Goal: Complete application form

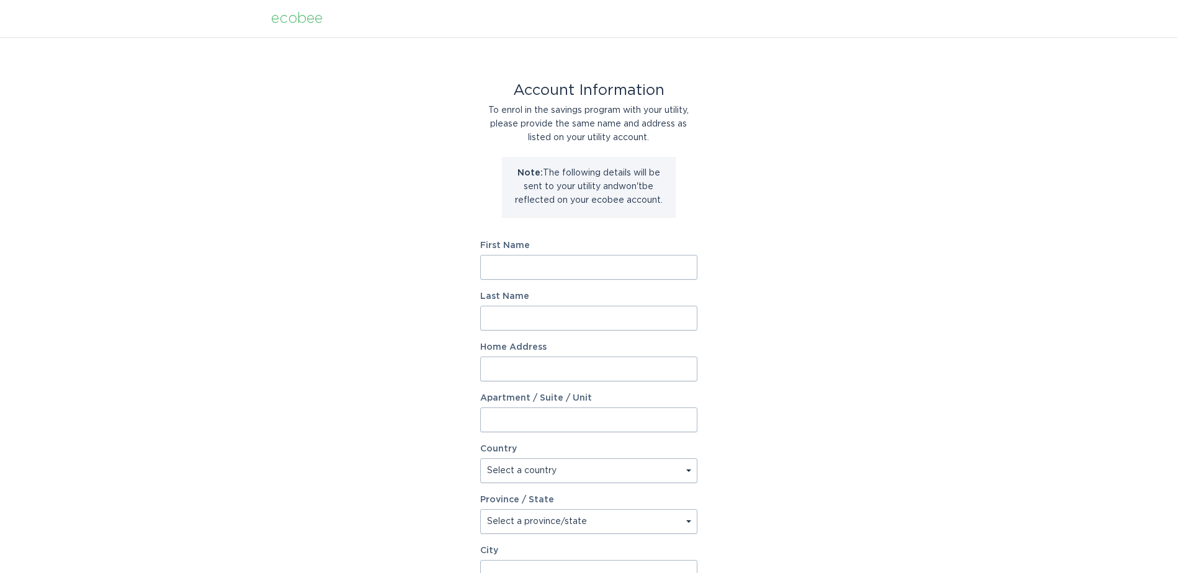
click at [539, 269] on input "First Name" at bounding box center [588, 267] width 217 height 25
type input "[PERSON_NAME]"
type input "[STREET_ADDRESS]"
select select "US"
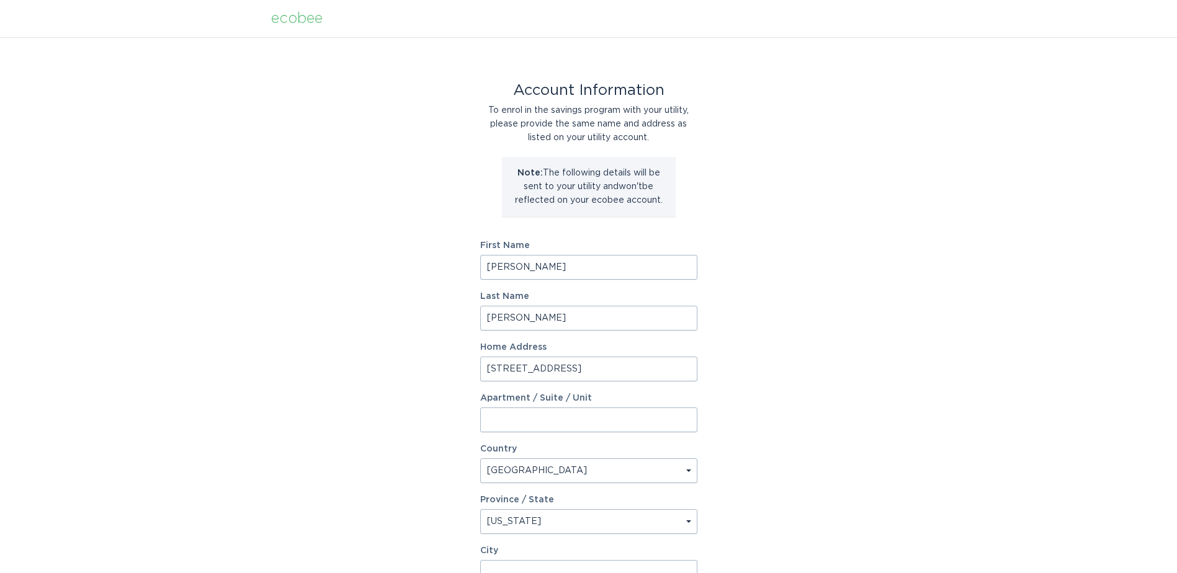
select select "CO"
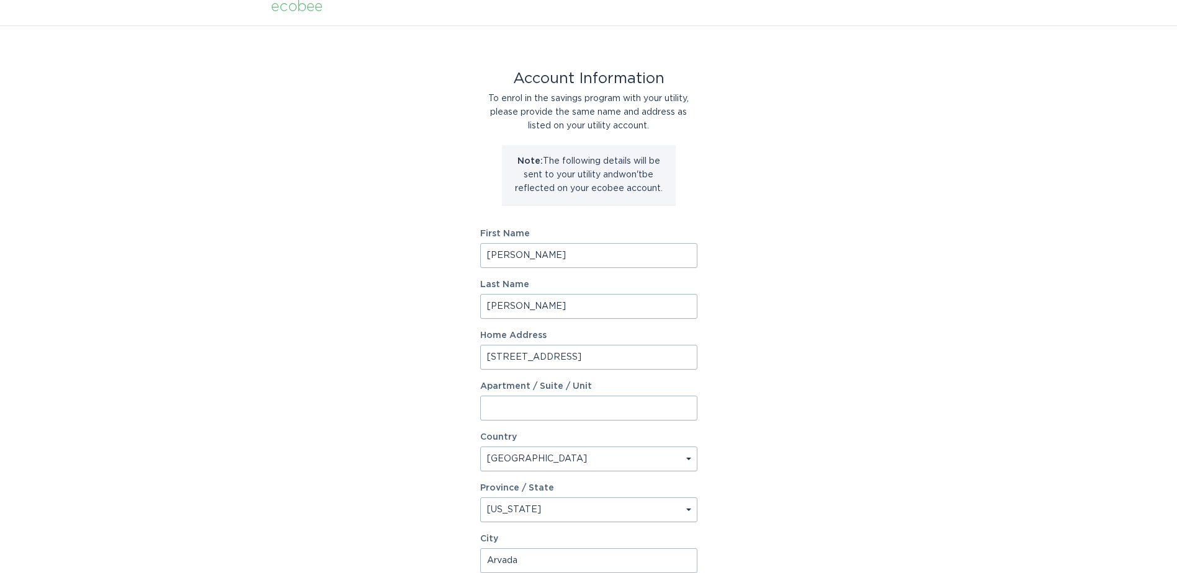
type input "Arvada"
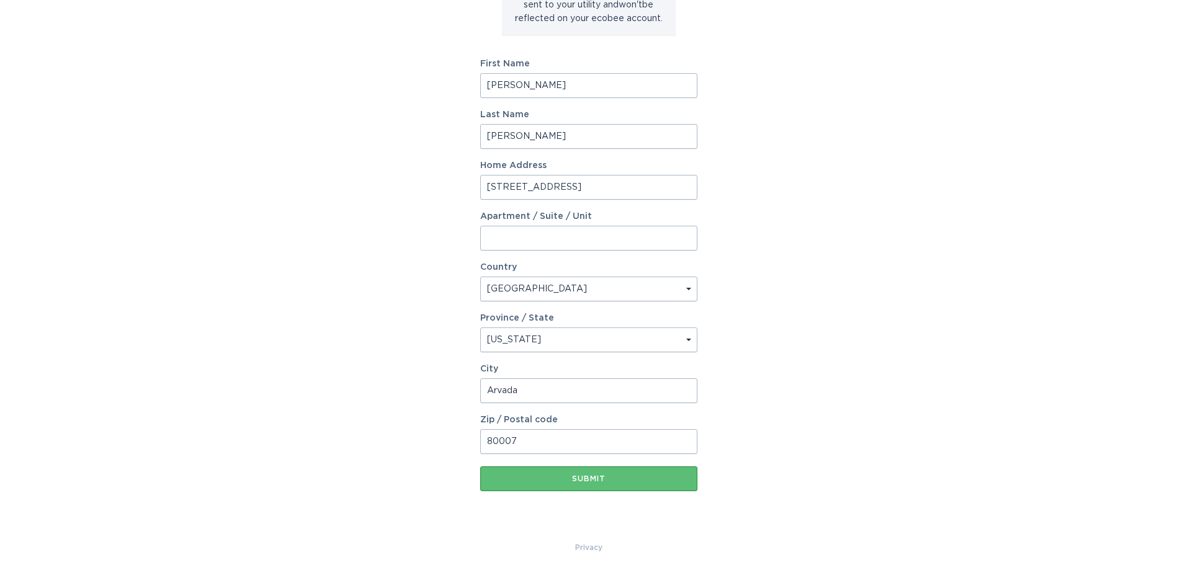
type input "80007"
click at [480, 467] on button "Submit" at bounding box center [588, 479] width 217 height 25
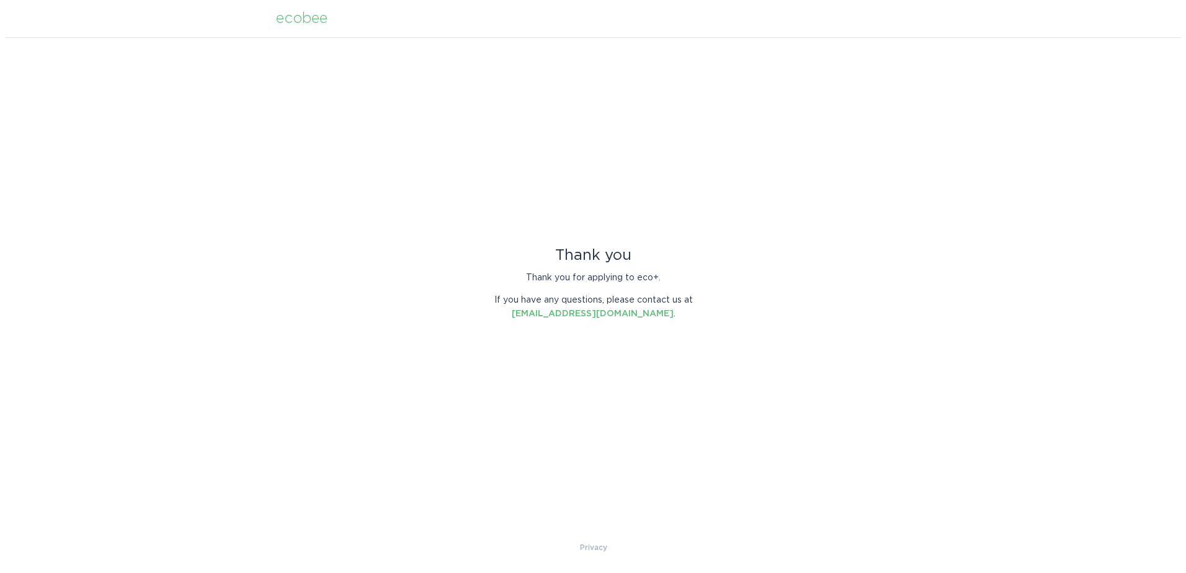
scroll to position [0, 0]
